Goal: Task Accomplishment & Management: Use online tool/utility

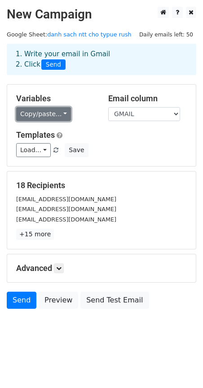
click at [32, 116] on link "Copy/paste..." at bounding box center [43, 114] width 55 height 14
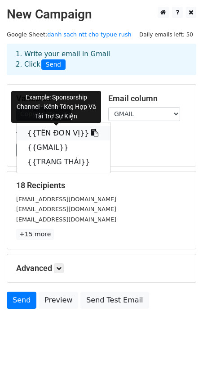
click at [44, 132] on link "{{TÊN ĐƠN VỊ}}" at bounding box center [64, 133] width 94 height 14
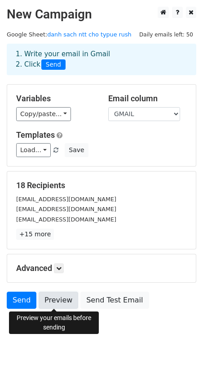
click at [61, 302] on link "Preview" at bounding box center [59, 299] width 40 height 17
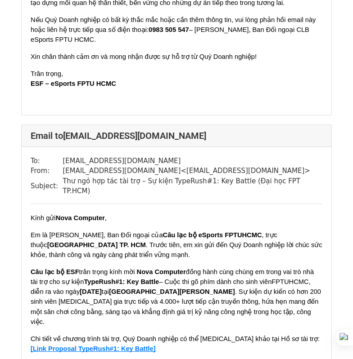
scroll to position [720, 0]
